Goal: Book appointment/travel/reservation

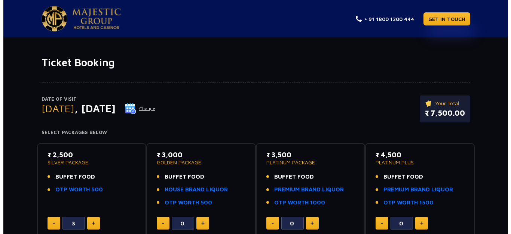
scroll to position [325, 0]
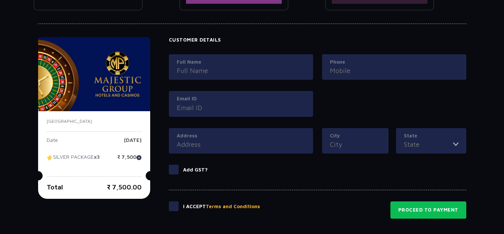
click at [240, 69] on input "Full Name" at bounding box center [241, 70] width 129 height 10
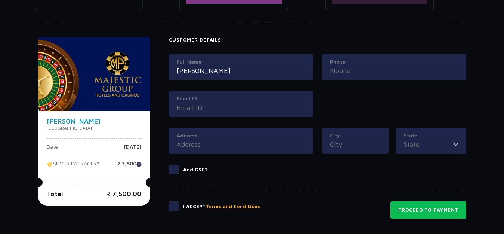
type input "[PERSON_NAME]"
click at [381, 62] on label "Phone" at bounding box center [394, 61] width 129 height 7
click at [381, 65] on input "Phone" at bounding box center [394, 70] width 129 height 10
type input "8460005376"
click at [204, 109] on input "Email ID" at bounding box center [241, 107] width 129 height 10
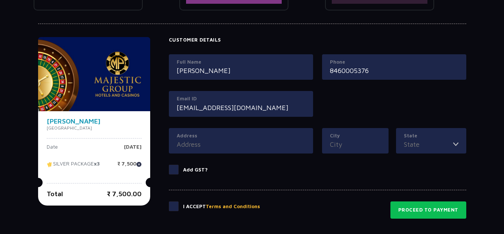
type input "[EMAIL_ADDRESS][DOMAIN_NAME]"
click at [202, 147] on input "Address" at bounding box center [241, 144] width 129 height 10
type input "RAJKOT"
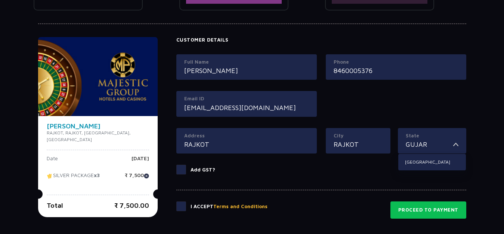
click at [213, 203] on button "Terms and Conditions" at bounding box center [240, 206] width 54 height 7
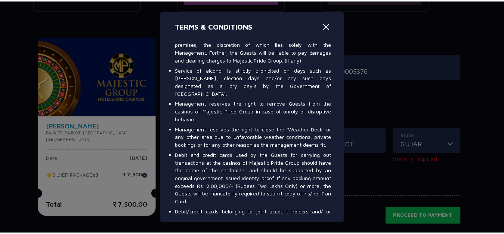
scroll to position [673, 0]
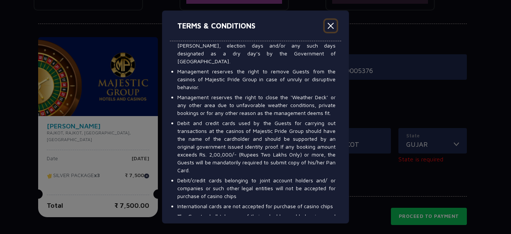
click at [332, 26] on button "Close" at bounding box center [331, 26] width 12 height 12
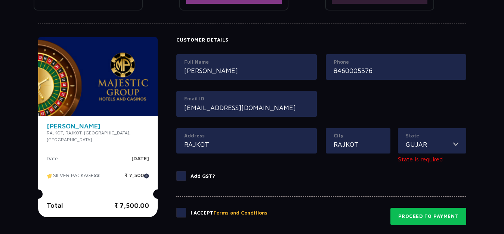
click at [419, 143] on input "GUJAR" at bounding box center [429, 144] width 47 height 10
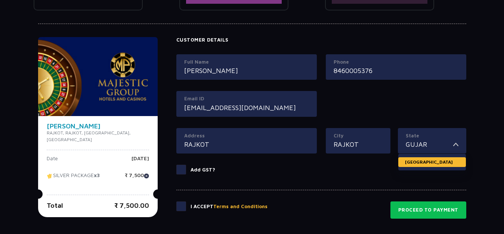
click at [424, 160] on li "[GEOGRAPHIC_DATA]" at bounding box center [433, 162] width 68 height 10
type input "[GEOGRAPHIC_DATA]"
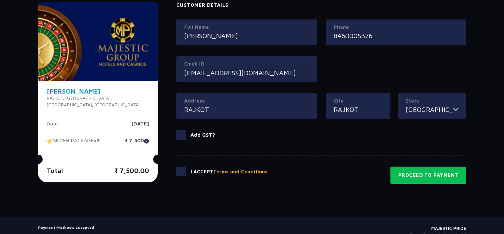
scroll to position [399, 0]
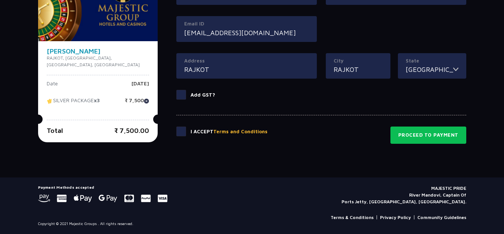
click at [176, 132] on span at bounding box center [181, 131] width 10 height 10
click at [0, 0] on input "checkbox" at bounding box center [0, 0] width 0 height 0
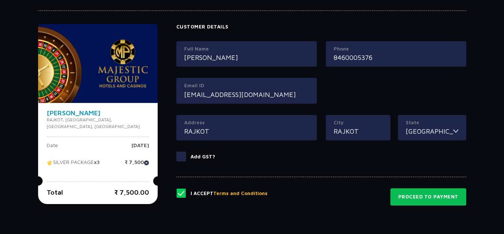
scroll to position [325, 0]
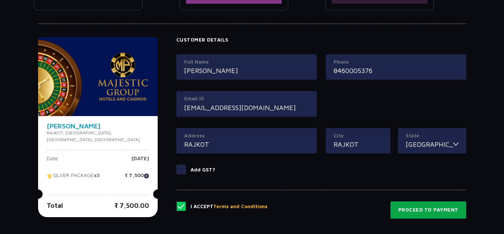
click at [447, 211] on button "Proceed to Payment" at bounding box center [429, 209] width 76 height 17
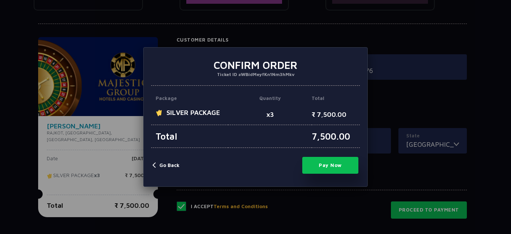
click at [336, 166] on button "Pay Now" at bounding box center [330, 165] width 56 height 17
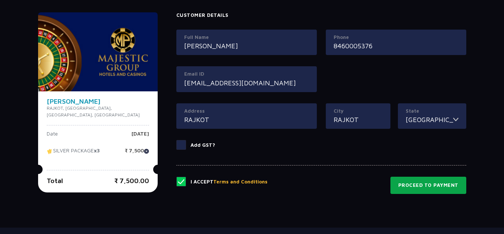
scroll to position [399, 0]
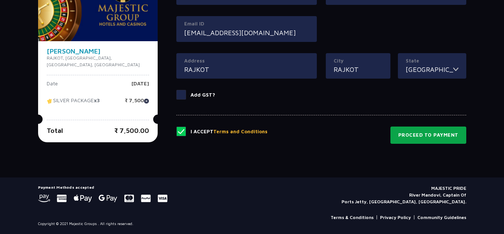
click at [415, 135] on button "Proceed to Payment" at bounding box center [429, 134] width 76 height 17
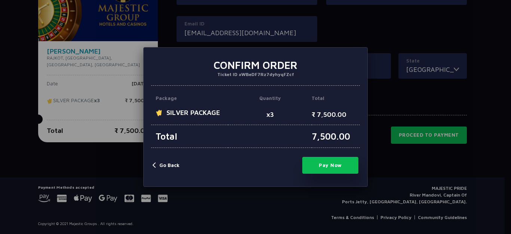
click at [338, 163] on button "Pay Now" at bounding box center [330, 165] width 56 height 17
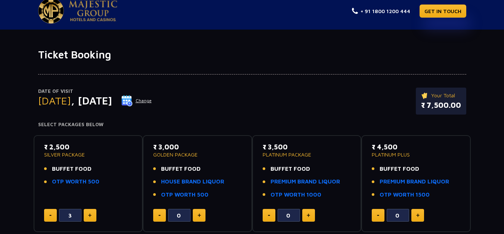
scroll to position [0, 0]
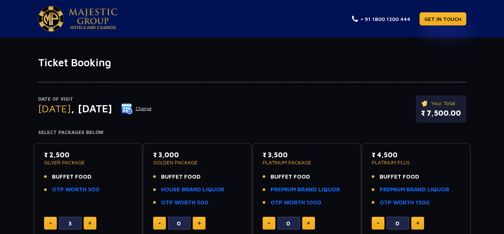
click at [92, 11] on img at bounding box center [93, 18] width 49 height 21
